Goal: Task Accomplishment & Management: Manage account settings

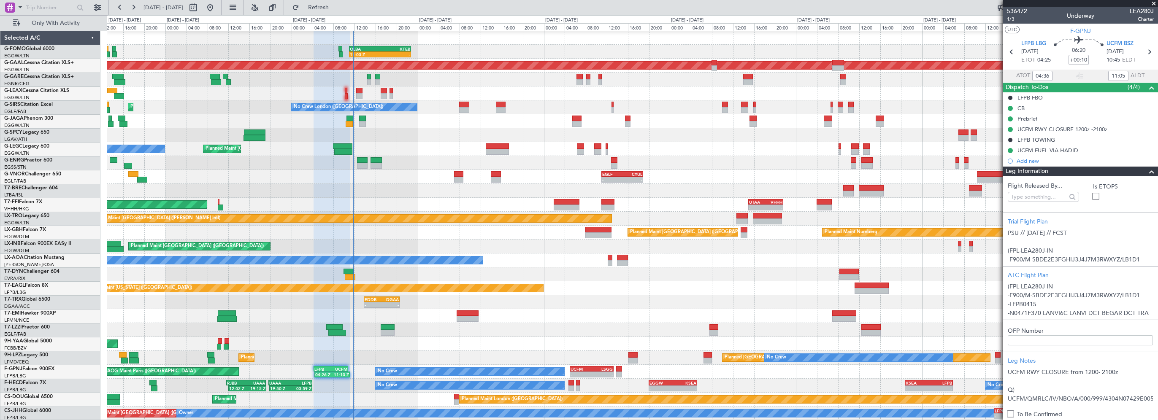
click at [350, 196] on div at bounding box center [632, 191] width 1051 height 14
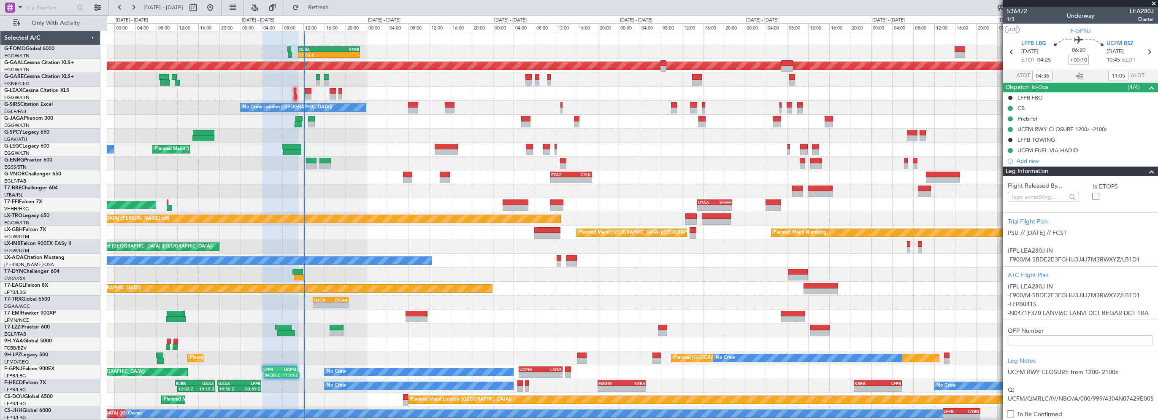
click at [339, 144] on div "Planned Maint [GEOGRAPHIC_DATA] ([GEOGRAPHIC_DATA]) Owner" at bounding box center [632, 150] width 1051 height 14
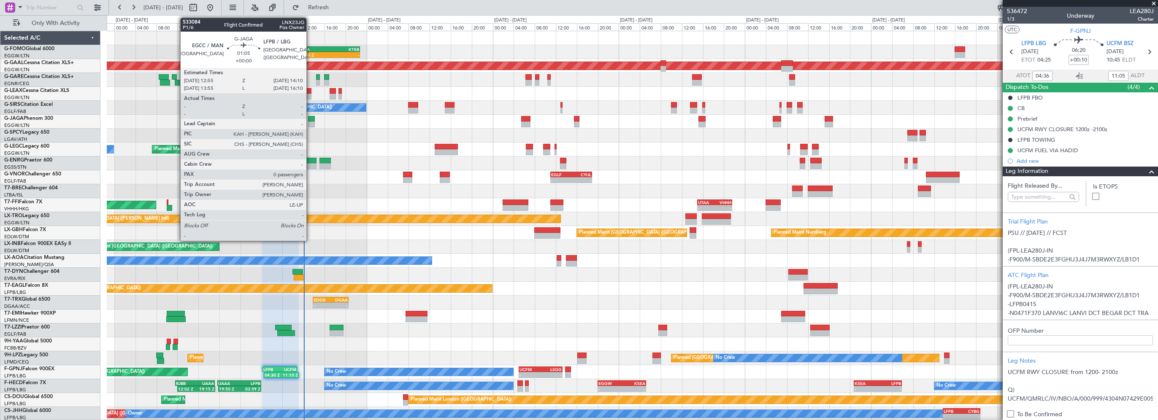
click at [310, 117] on div at bounding box center [311, 119] width 7 height 6
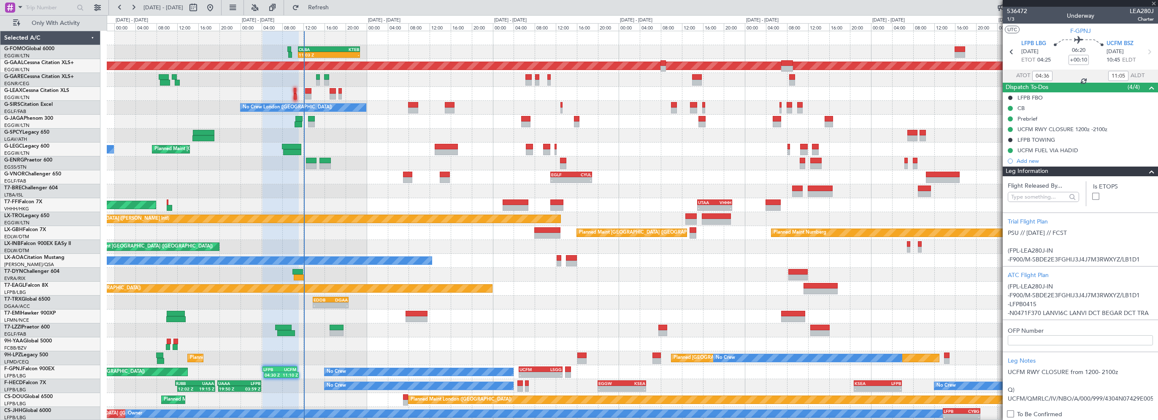
type input "0"
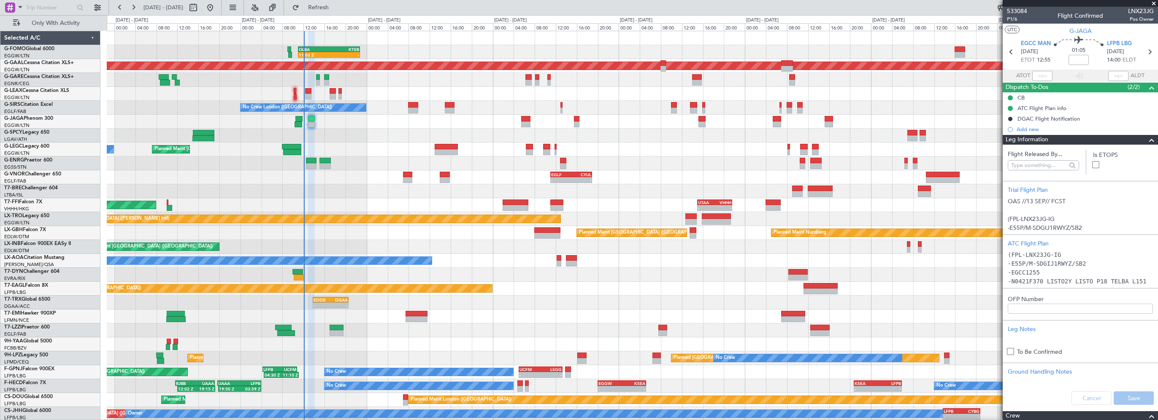
click at [1140, 136] on div at bounding box center [1148, 140] width 17 height 10
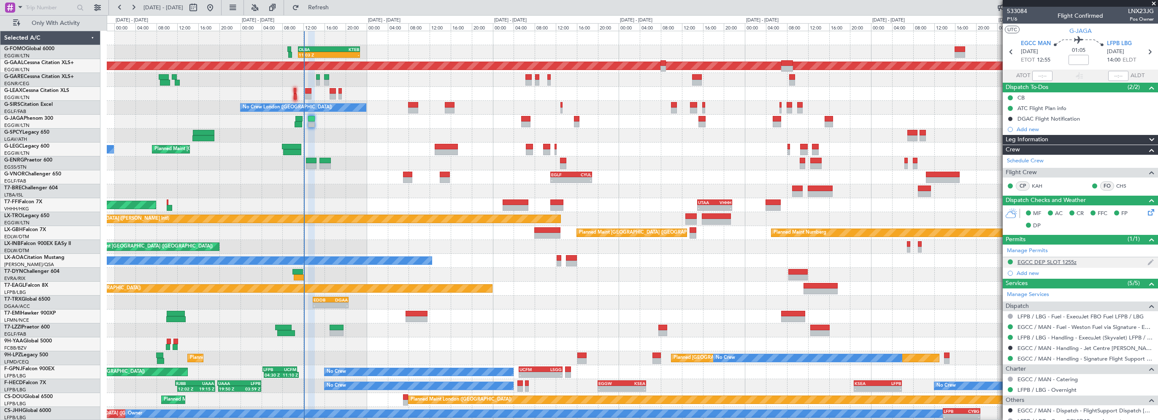
click at [1061, 263] on div "EGCC DEP SLOT 1255z" at bounding box center [1047, 262] width 59 height 7
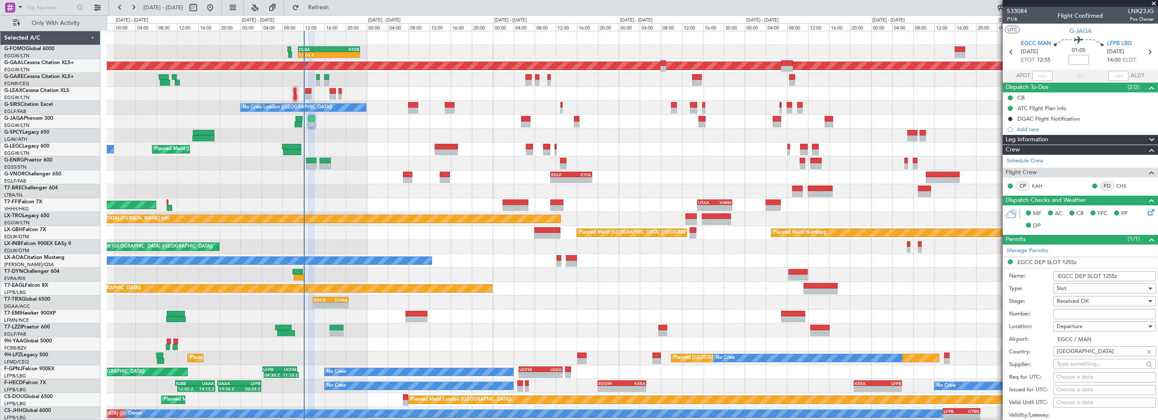
scroll to position [84, 0]
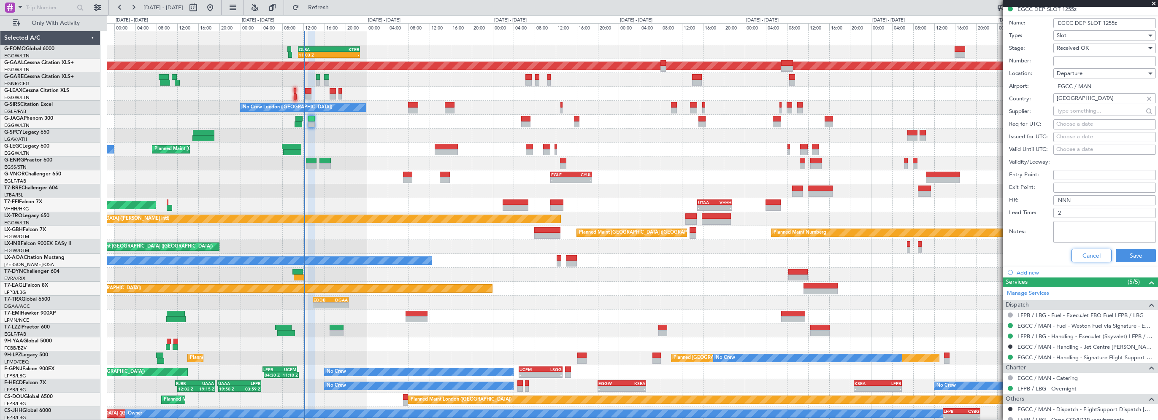
drag, startPoint x: 1097, startPoint y: 253, endPoint x: 1090, endPoint y: 259, distance: 9.0
click at [1097, 253] on button "Cancel" at bounding box center [1092, 256] width 40 height 14
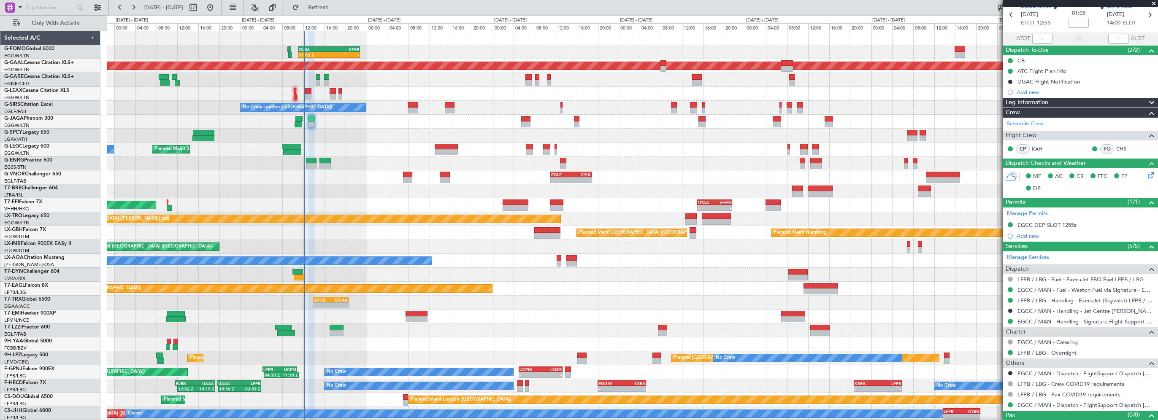
scroll to position [0, 0]
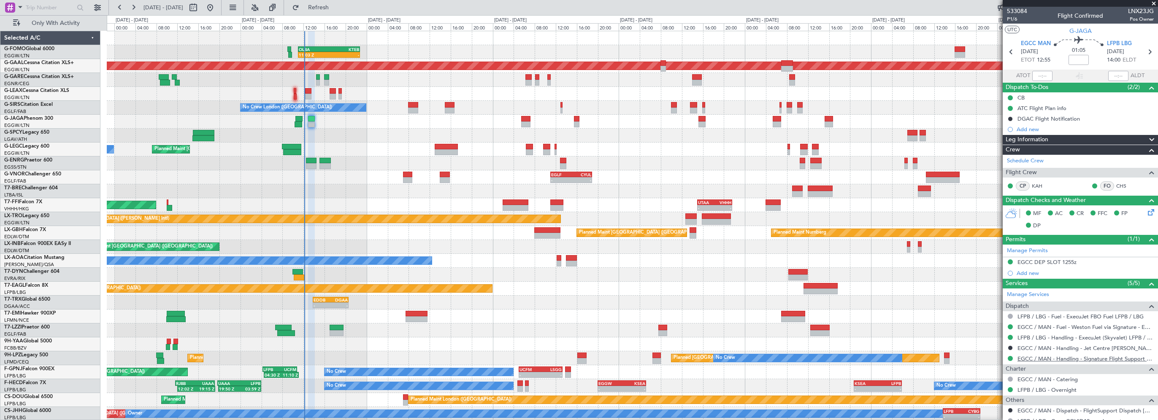
click at [1115, 359] on link "EGCC / MAN - Handling - Signature Flight Support EGCC / MAN" at bounding box center [1086, 358] width 136 height 7
click at [1114, 360] on link "EGCC / MAN - Handling - Signature Flight Support EGCC / MAN" at bounding box center [1086, 358] width 136 height 7
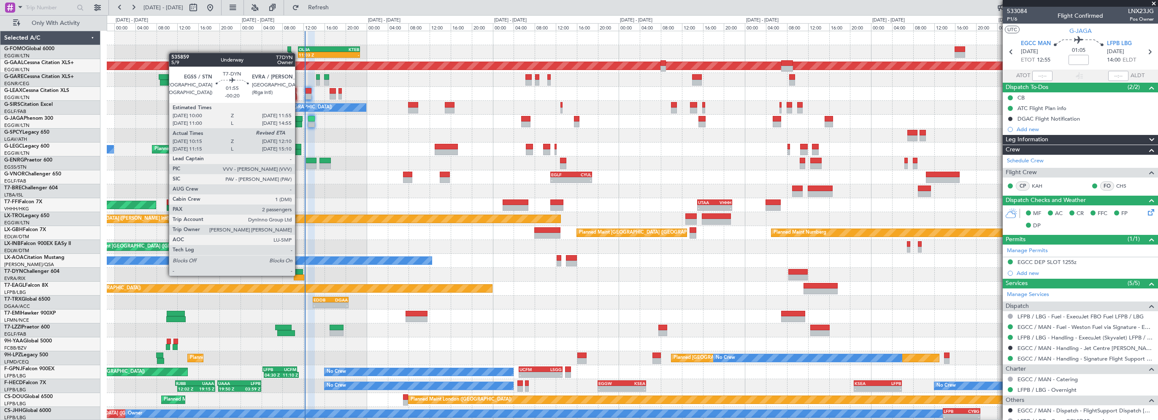
click at [299, 275] on div at bounding box center [299, 278] width 10 height 6
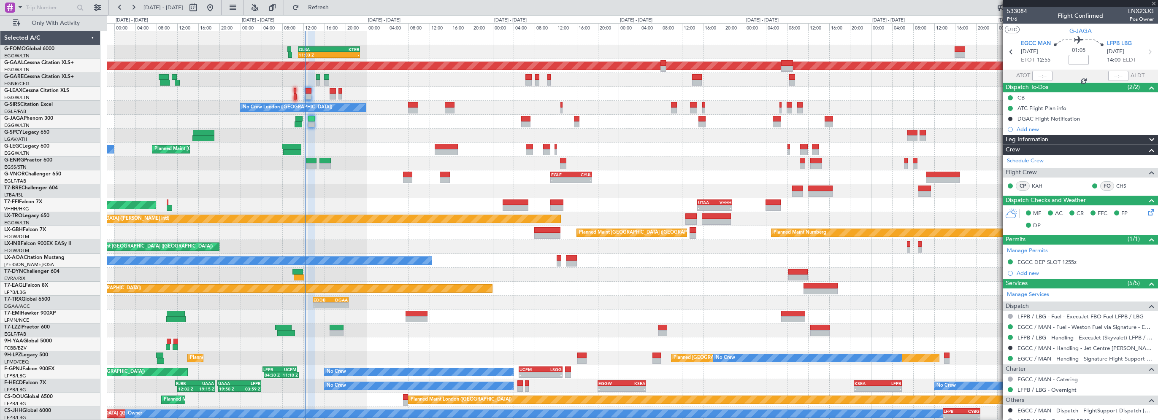
type input "-00:20"
type input "10:15"
type input "2"
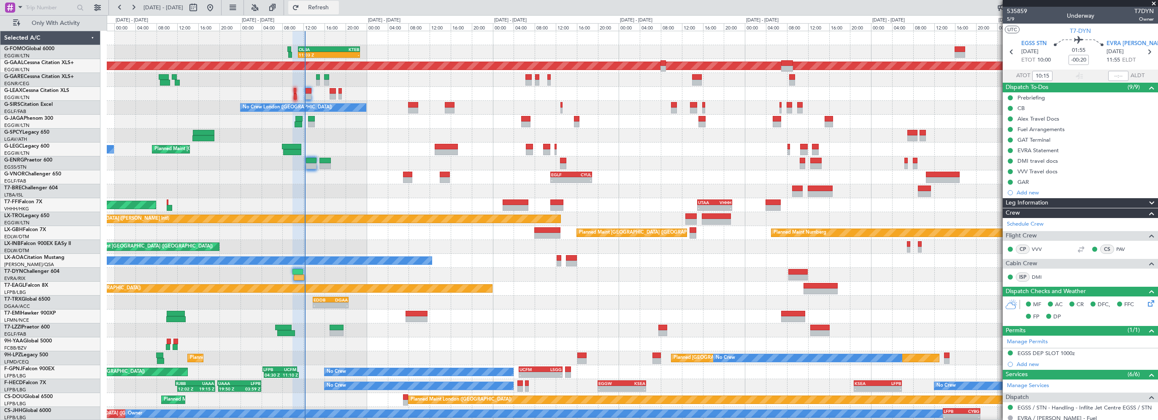
click at [336, 11] on span "Refresh" at bounding box center [318, 8] width 35 height 6
drag, startPoint x: 1113, startPoint y: 71, endPoint x: 1121, endPoint y: 72, distance: 7.2
click at [1113, 72] on input "text" at bounding box center [1118, 76] width 20 height 10
type input "12:15"
click at [339, 2] on button "Refresh" at bounding box center [313, 8] width 51 height 14
